Goal: Check status: Check status

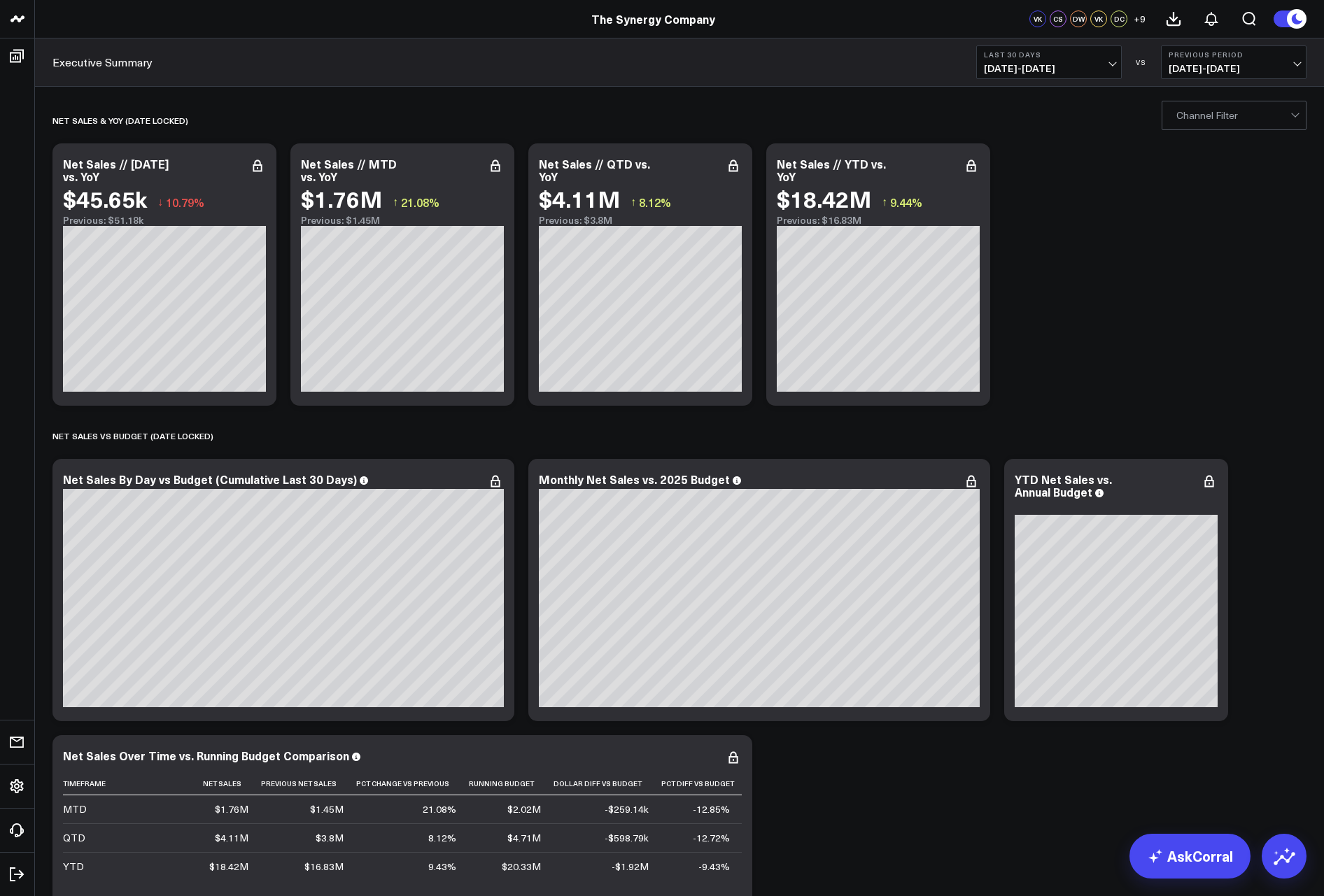
click at [1098, 67] on span "[DATE] - [DATE]" at bounding box center [1049, 68] width 130 height 11
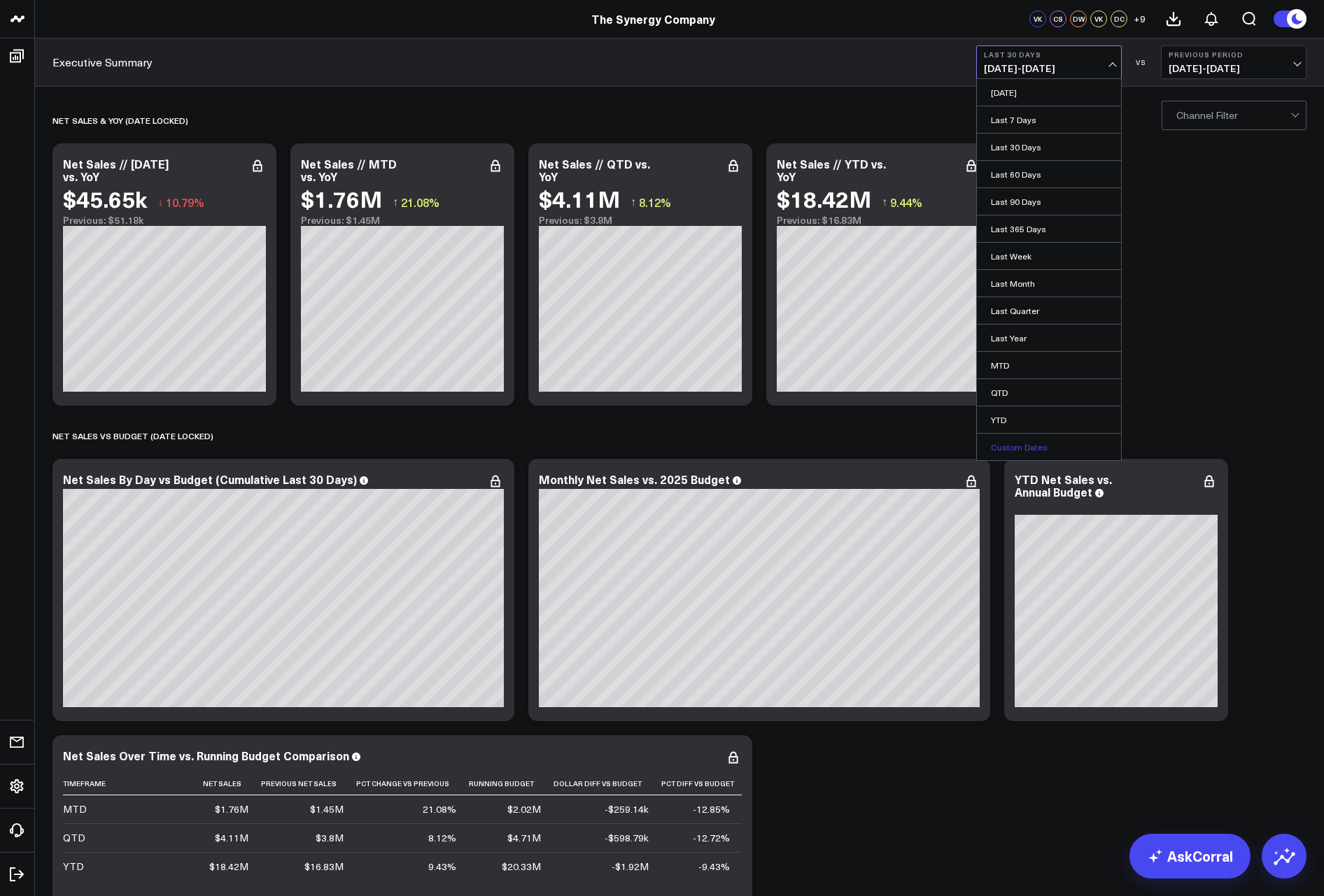
click at [1067, 439] on link "Custom Dates" at bounding box center [1049, 446] width 144 height 27
select select "7"
select select "2025"
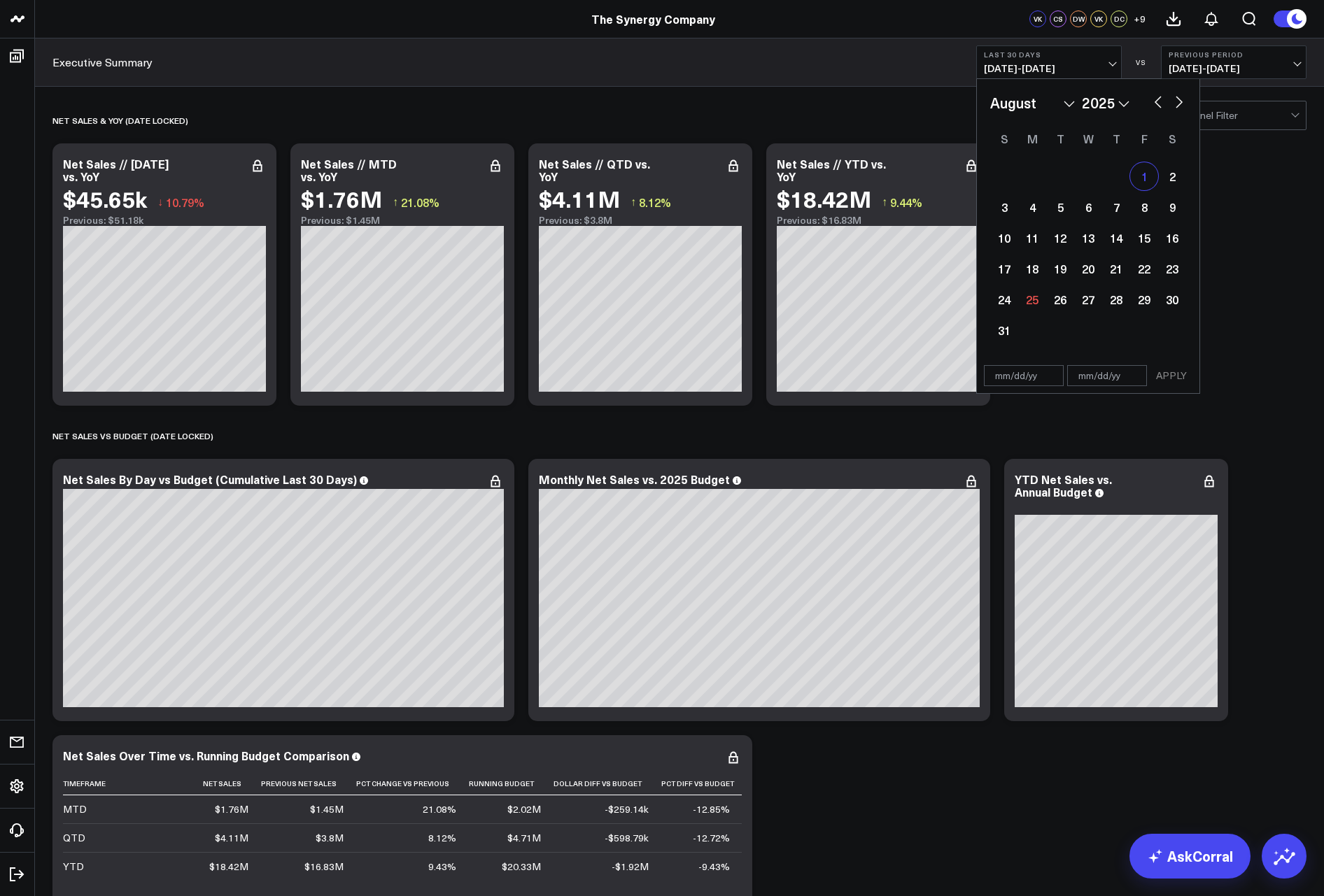
click at [1152, 185] on div "1" at bounding box center [1144, 176] width 28 height 28
type input "[DATE]"
select select "7"
select select "2025"
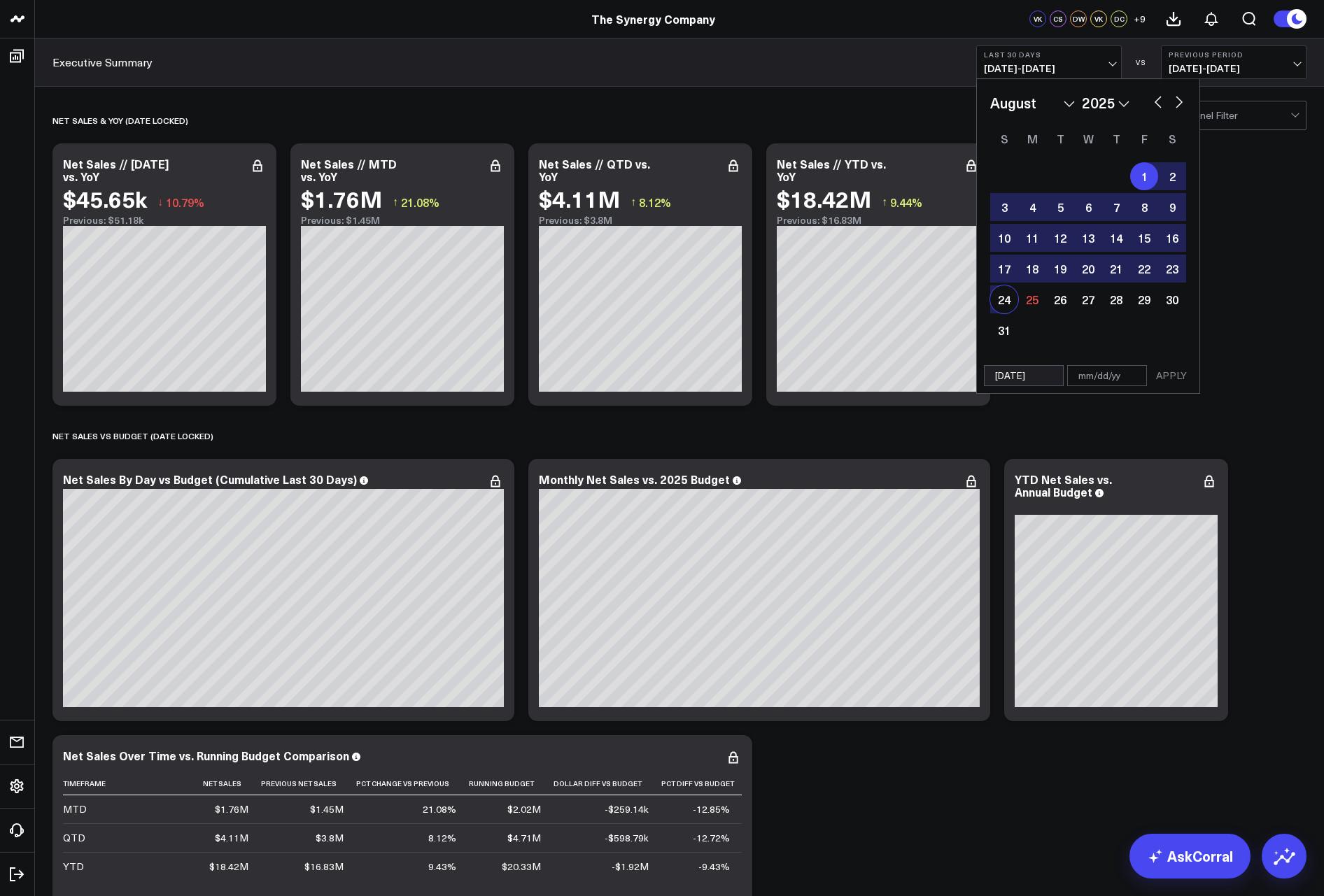
click at [1005, 300] on div "24" at bounding box center [1004, 299] width 28 height 28
type input "[DATE]"
select select "7"
select select "2025"
click at [1170, 376] on button "APPLY" at bounding box center [1171, 375] width 42 height 21
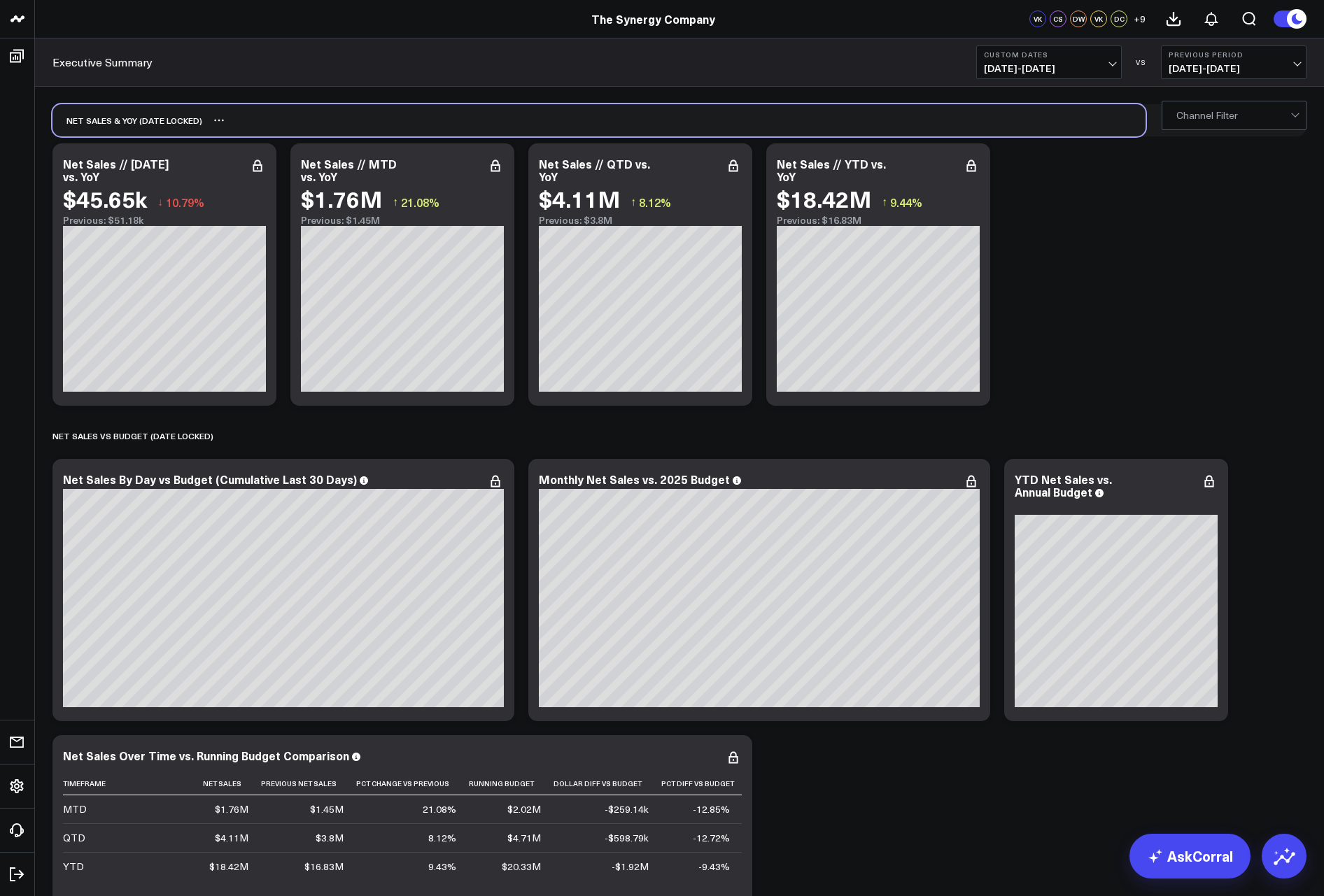
click at [1221, 131] on div "net sales & yoy (date locked)" at bounding box center [679, 121] width 1254 height 33
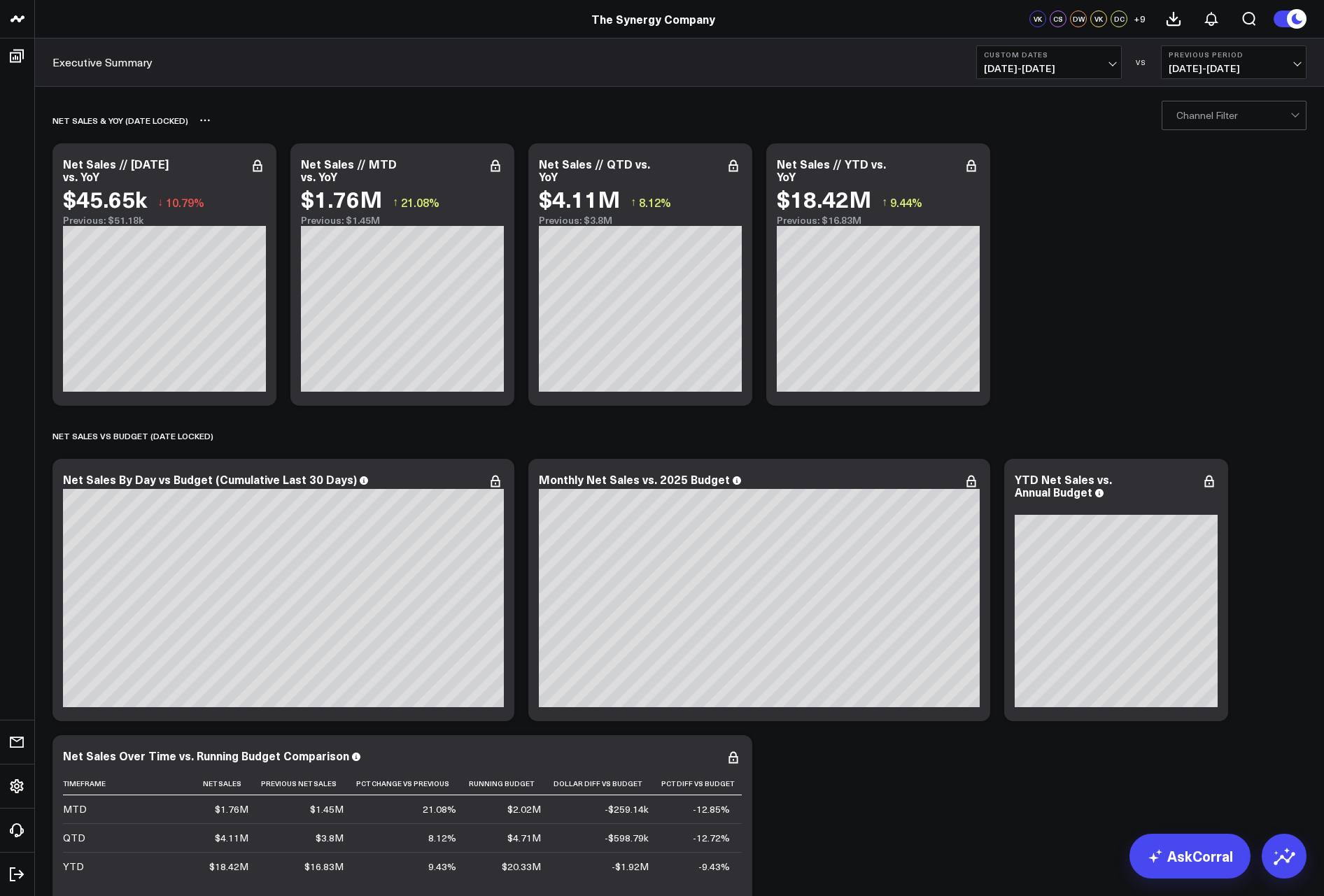
click at [1213, 130] on div "net sales & yoy (date locked)" at bounding box center [679, 121] width 1254 height 33
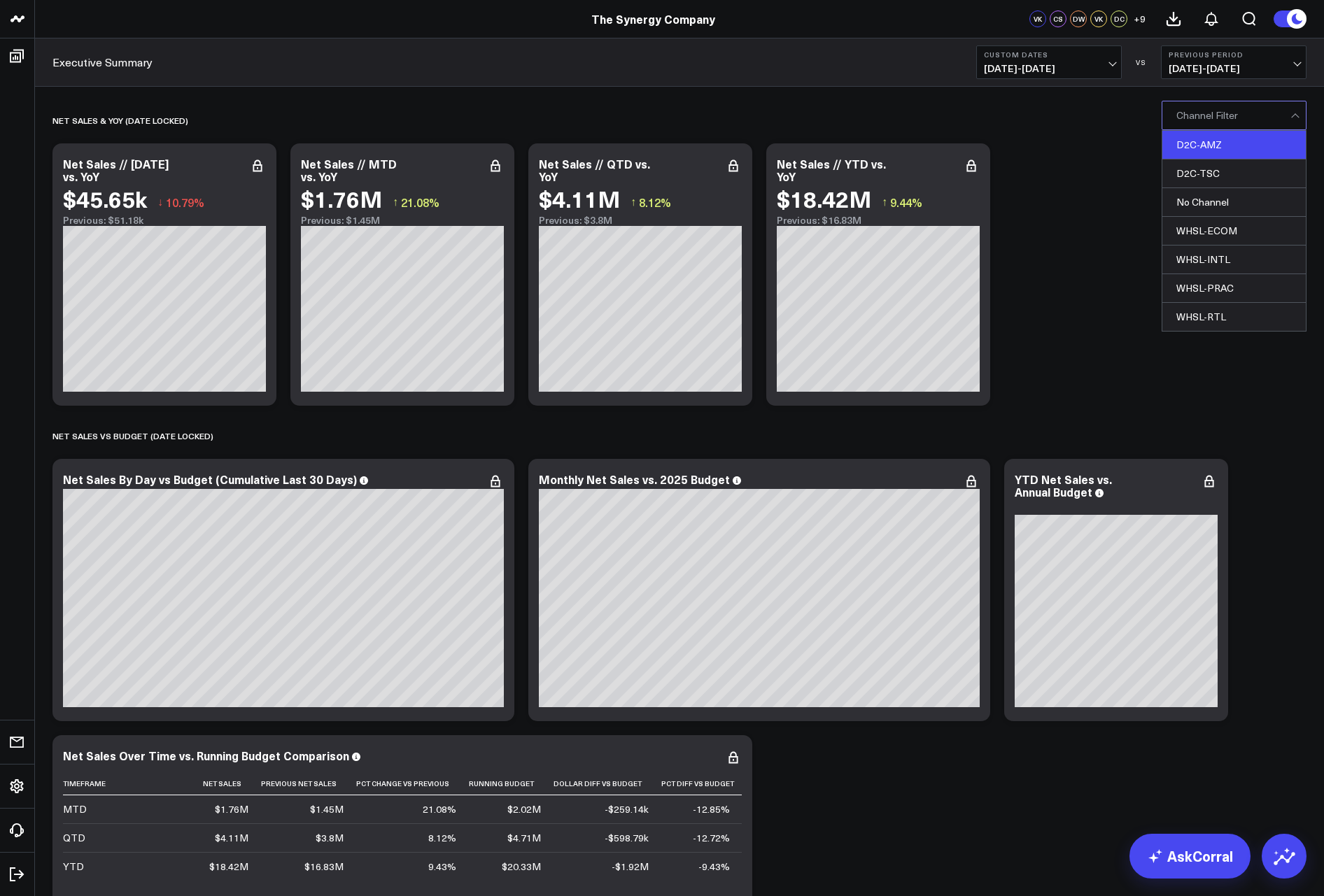
click at [1214, 147] on div "D2C-AMZ" at bounding box center [1233, 145] width 143 height 28
click at [1210, 146] on div "D2C-AMZ" at bounding box center [1233, 145] width 143 height 28
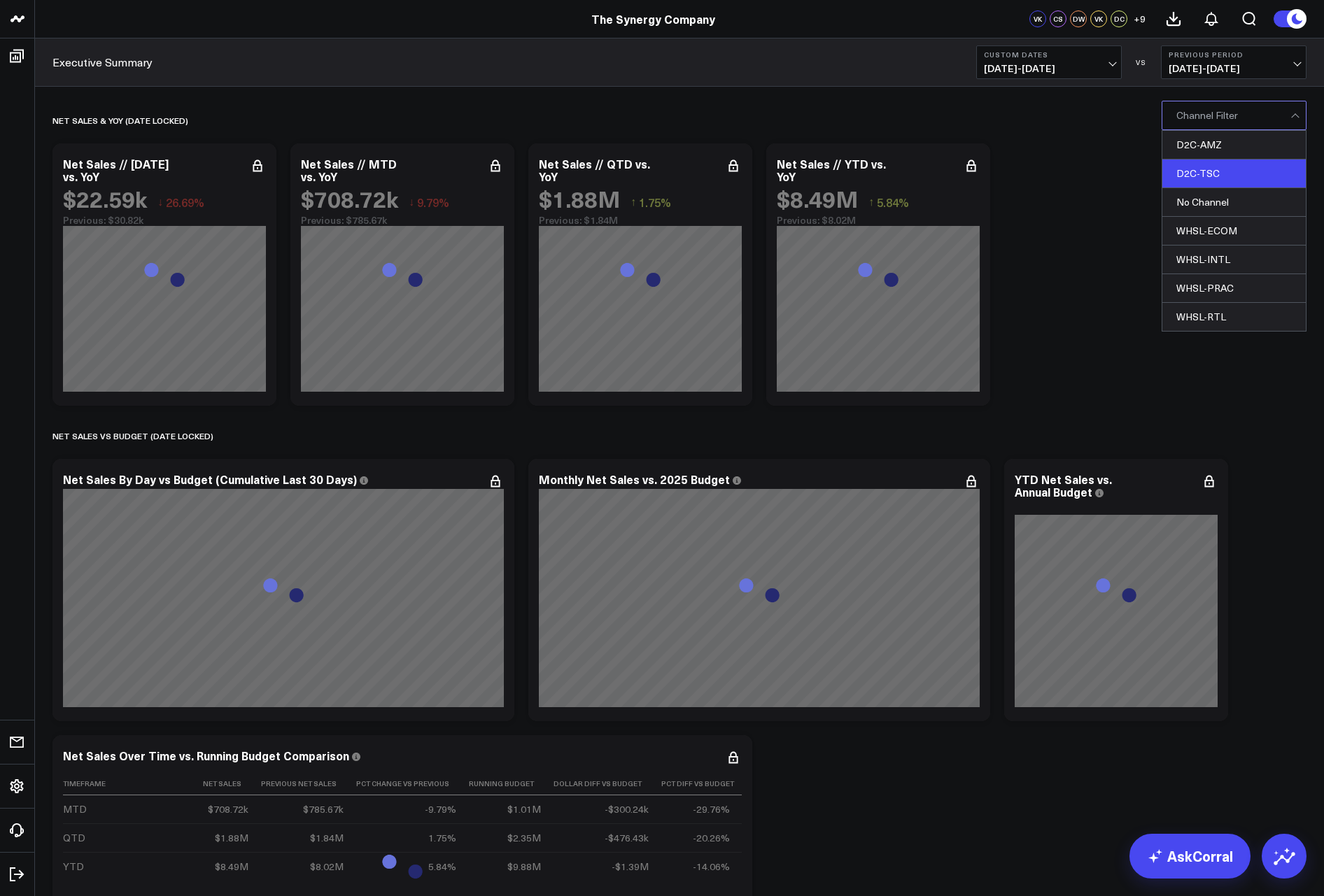
click at [1211, 166] on div "D2C-TSC" at bounding box center [1233, 173] width 143 height 28
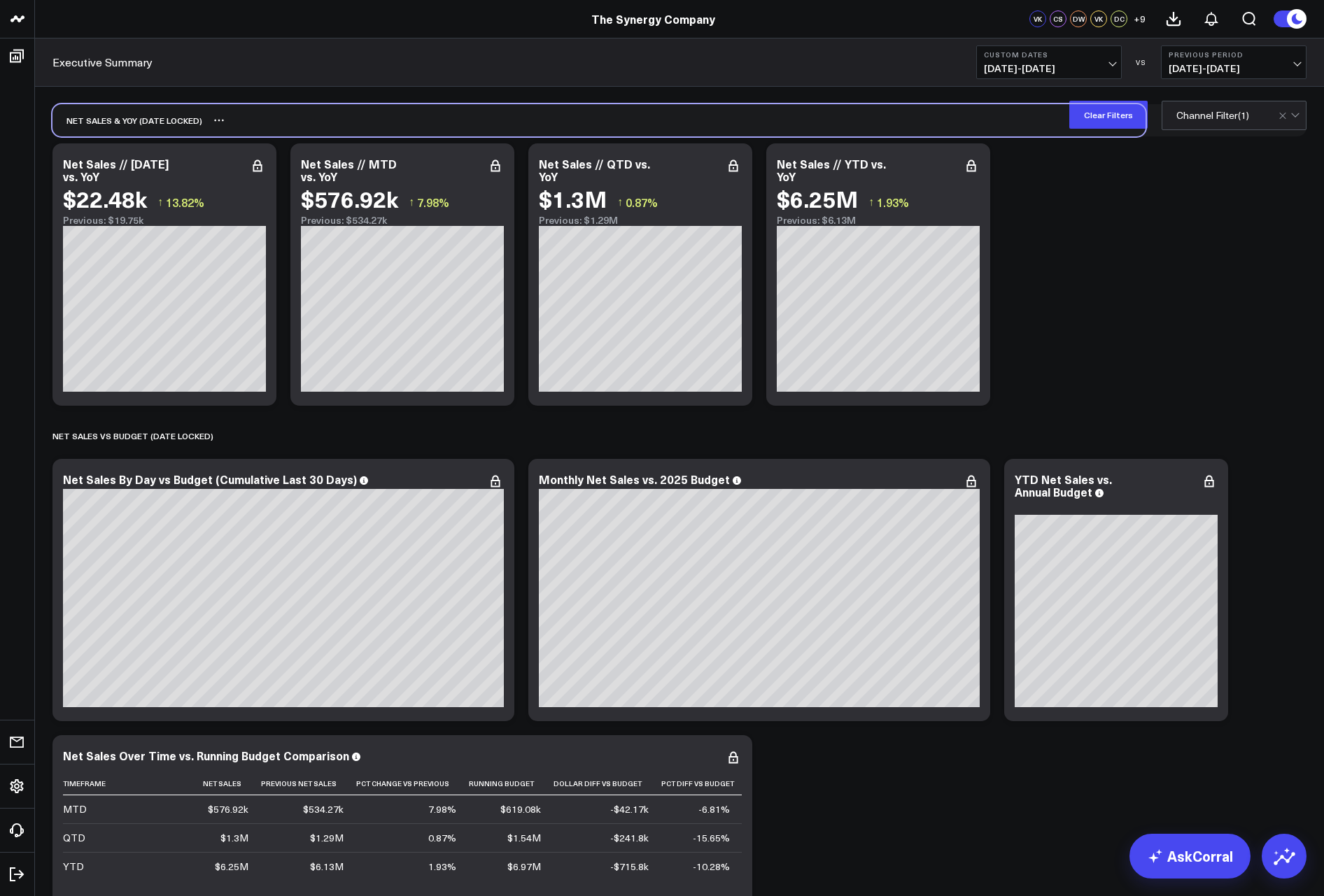
click at [1229, 131] on div "net sales & yoy (date locked)" at bounding box center [679, 121] width 1254 height 33
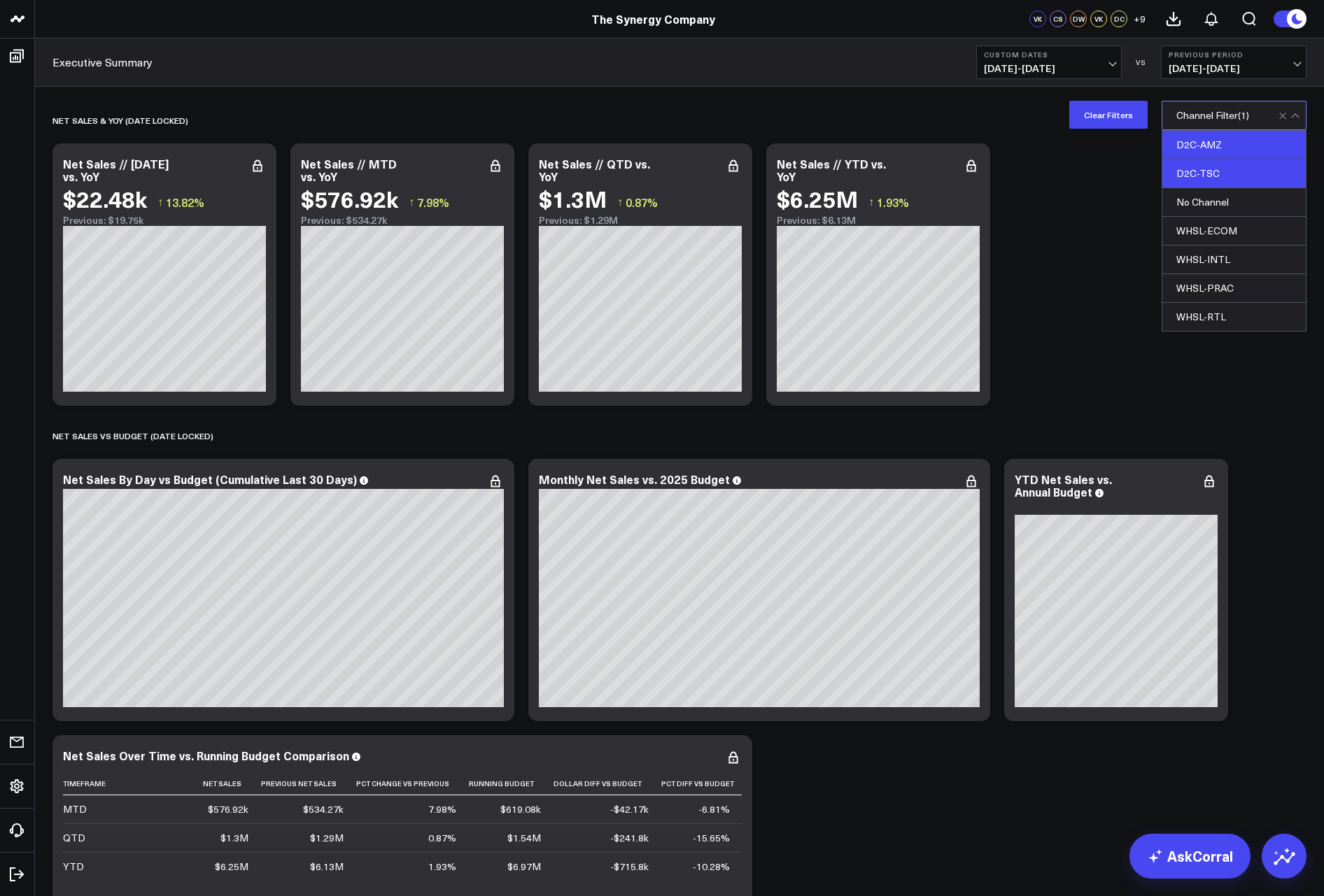
click at [1216, 149] on div "D2C-AMZ" at bounding box center [1233, 145] width 143 height 28
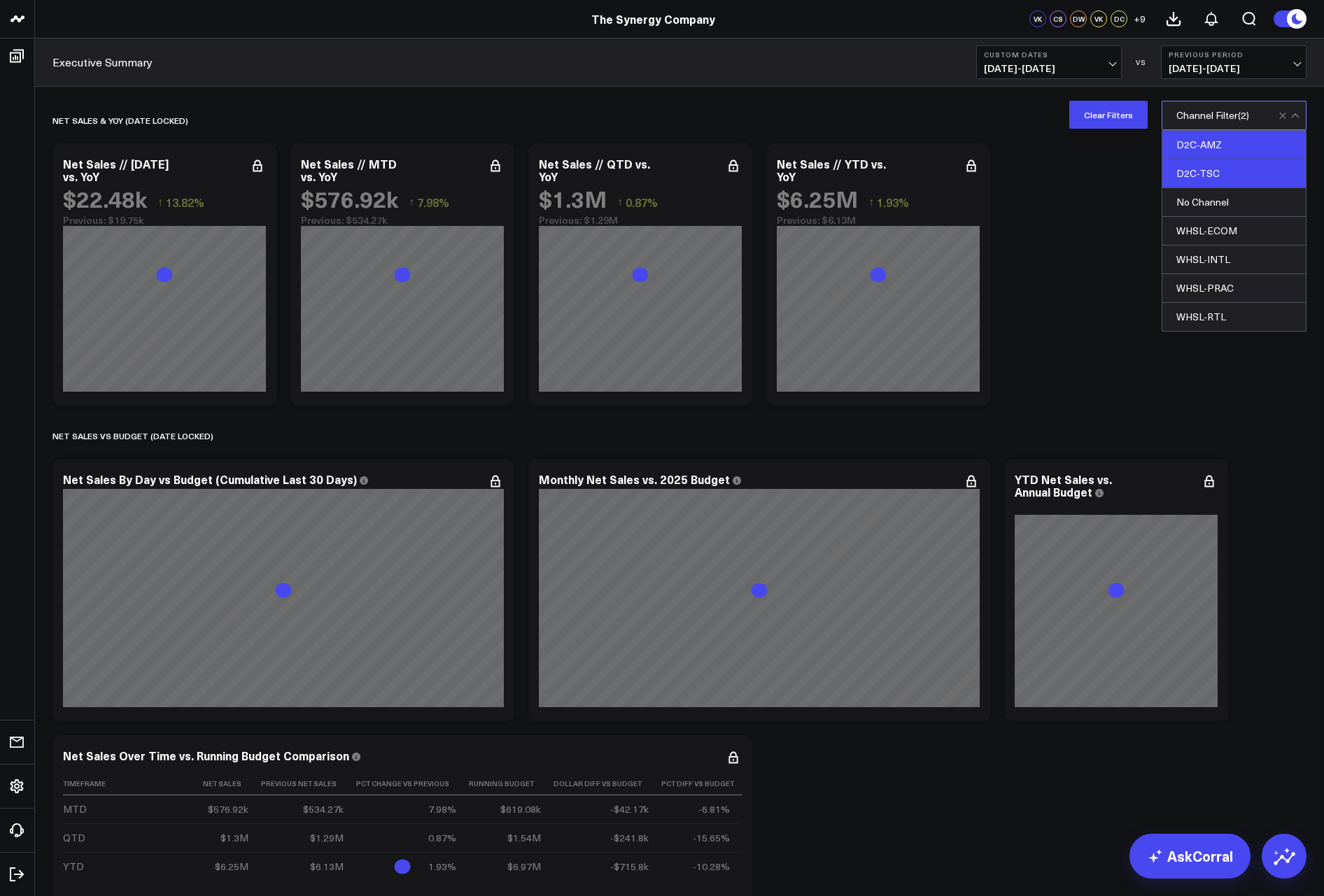
click at [1225, 169] on div "D2C-TSC" at bounding box center [1233, 173] width 143 height 28
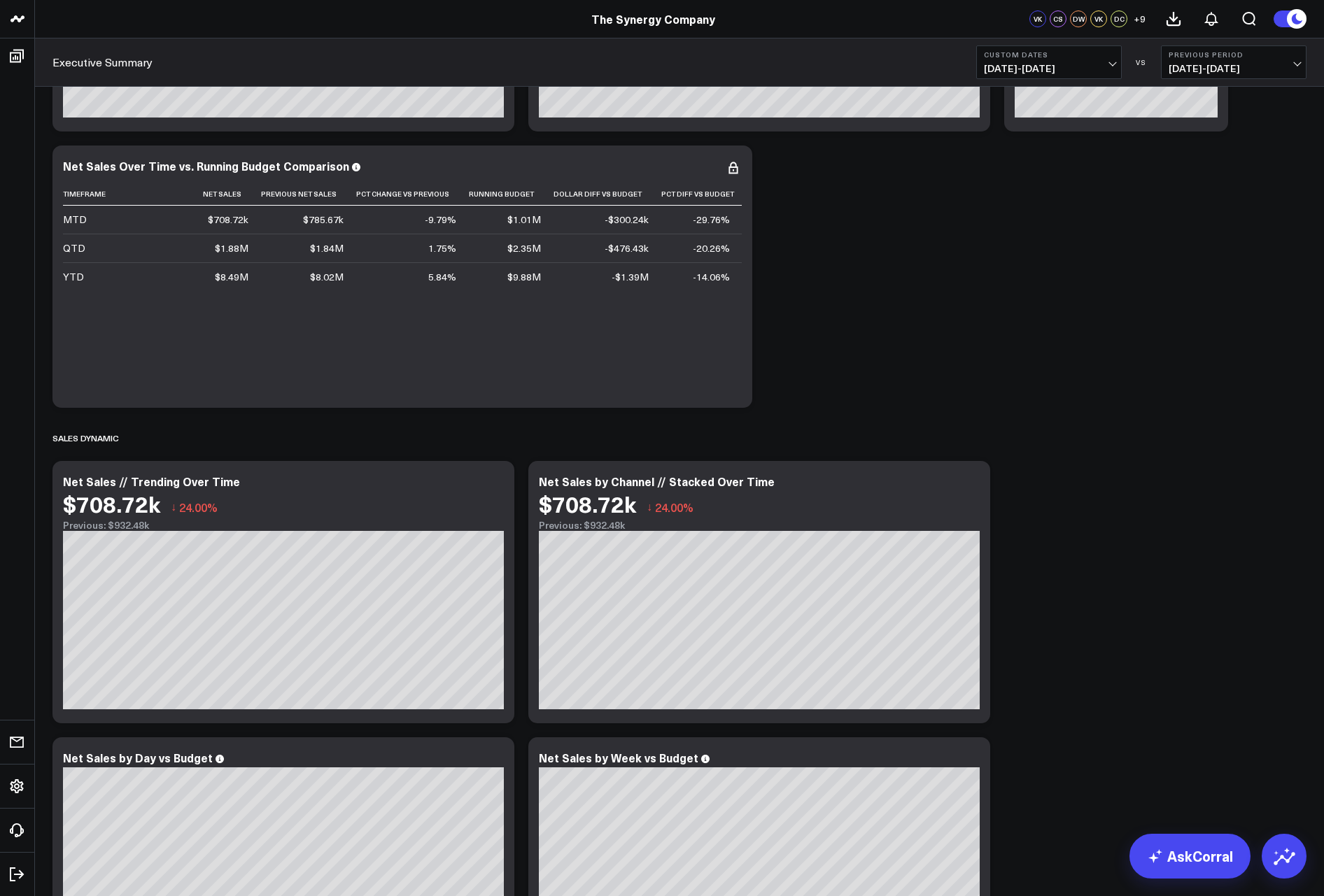
scroll to position [647, 0]
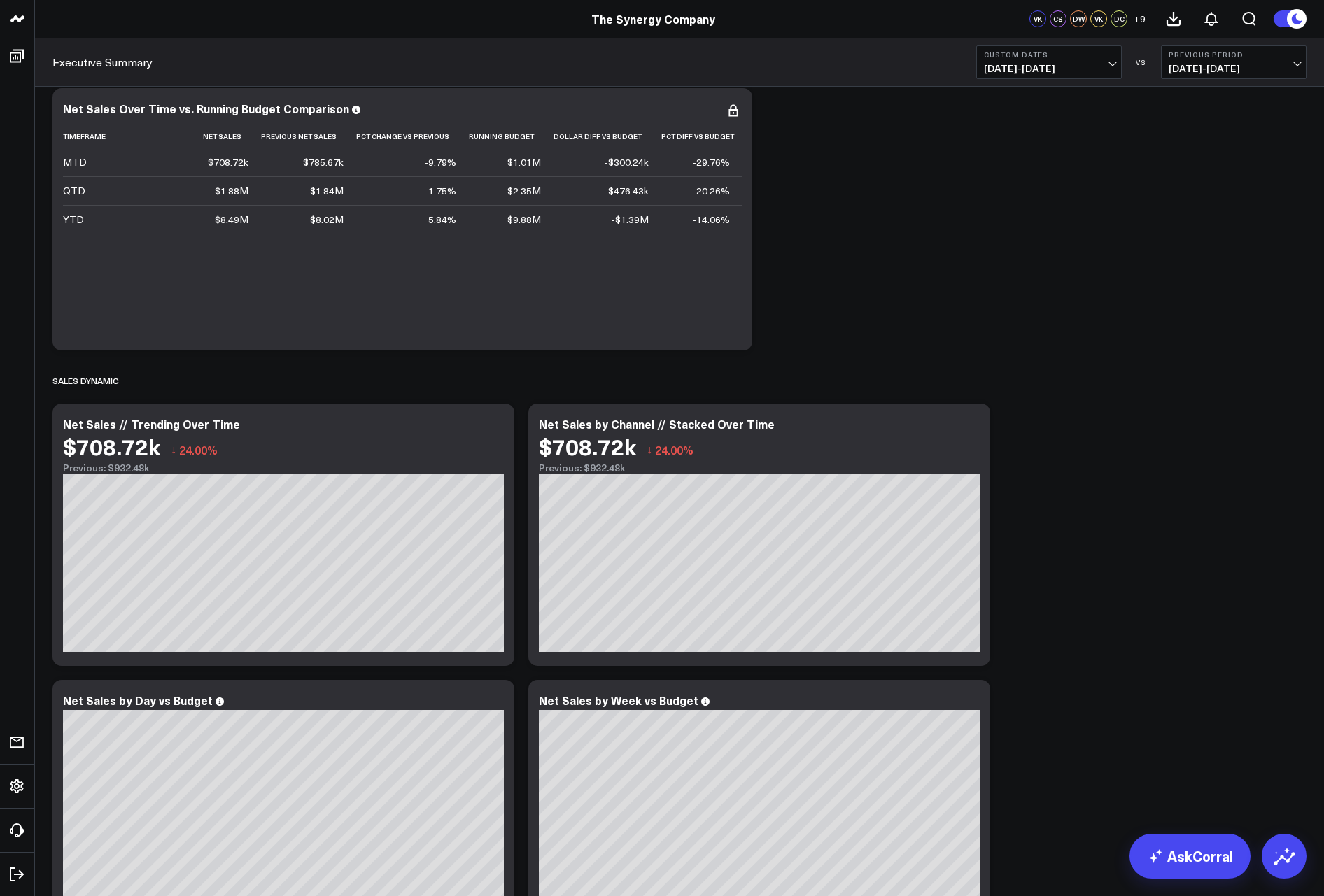
click at [1228, 67] on span "[DATE] - [DATE]" at bounding box center [1234, 68] width 130 height 11
click at [1237, 124] on link "MoM" at bounding box center [1234, 119] width 144 height 27
